Goal: Task Accomplishment & Management: Manage account settings

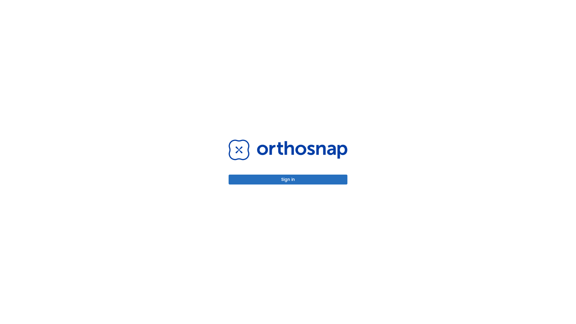
click at [288, 179] on button "Sign in" at bounding box center [288, 180] width 119 height 10
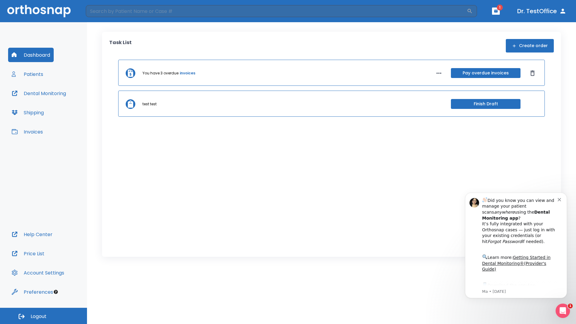
click at [43, 316] on span "Logout" at bounding box center [39, 316] width 16 height 7
